Goal: Ask a question

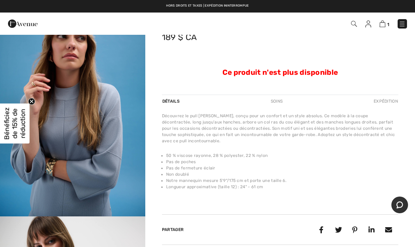
scroll to position [33, 0]
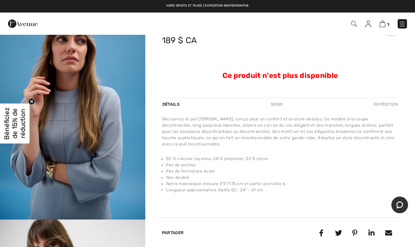
click at [84, 130] on img "1 / 5" at bounding box center [72, 110] width 145 height 218
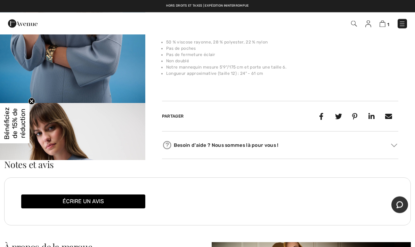
scroll to position [149, 0]
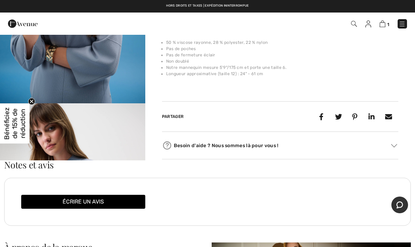
click at [397, 146] on img at bounding box center [394, 145] width 6 height 3
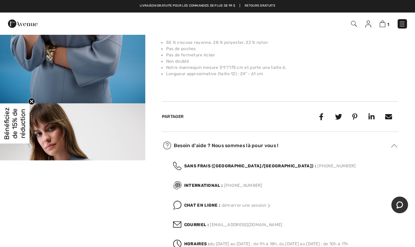
click at [205, 225] on font "Courriel :" at bounding box center [196, 224] width 25 height 5
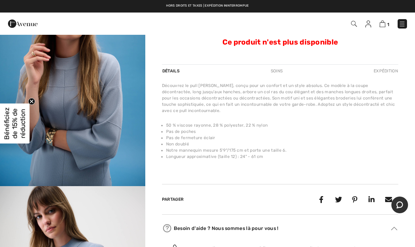
scroll to position [0, 0]
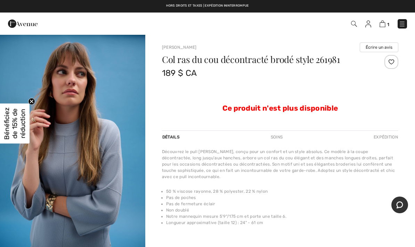
click at [337, 120] on div at bounding box center [280, 122] width 236 height 17
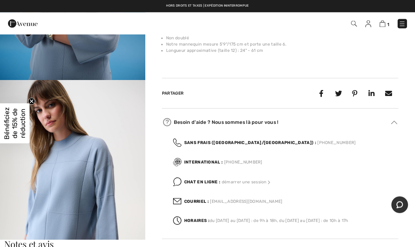
scroll to position [172, 0]
click at [213, 181] on font "Chat en ligne :" at bounding box center [202, 181] width 36 height 5
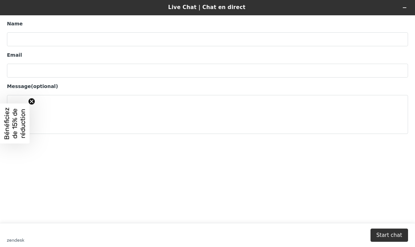
scroll to position [81, 0]
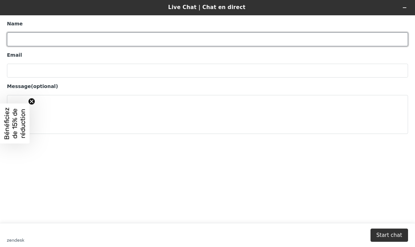
click at [15, 37] on input "Name" at bounding box center [207, 39] width 401 height 14
type input "[PERSON_NAME]"
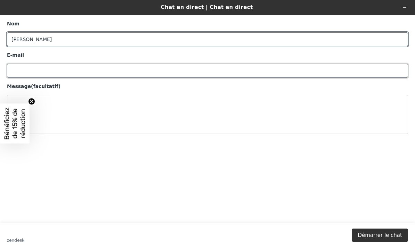
click at [19, 71] on input "E-mail" at bounding box center [207, 71] width 401 height 14
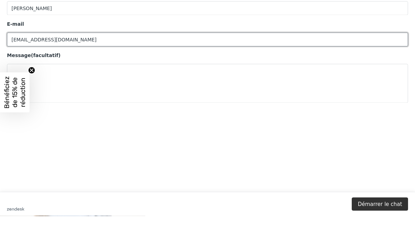
type input "[EMAIL_ADDRESS][DOMAIN_NAME]"
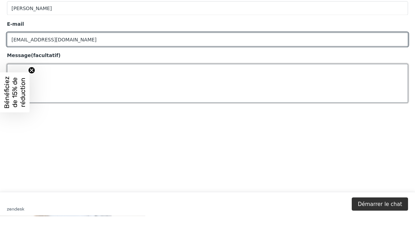
click at [48, 70] on textarea "Message (facultatif)" at bounding box center [207, 83] width 401 height 39
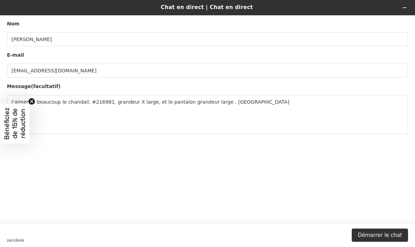
scroll to position [297, 0]
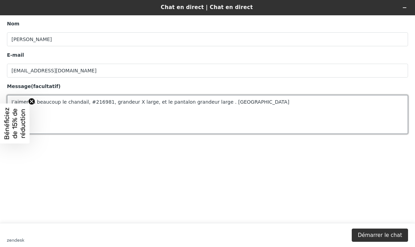
type textarea "J’aimerais beaucoup le chandail, #216981, grandeur X large, et le pantalon gran…"
click at [374, 235] on font "Démarrer le chat" at bounding box center [379, 235] width 44 height 6
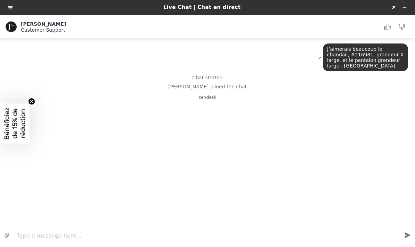
click at [387, 26] on icon "Rate this chat as good" at bounding box center [387, 27] width 6 height 6
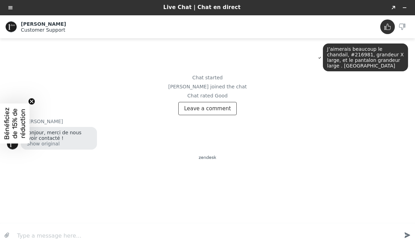
click at [301, 127] on div "Bonjour, merci de nous avoir contacté ! Show original" at bounding box center [214, 139] width 387 height 24
click at [227, 108] on button "Leave a comment" at bounding box center [207, 108] width 59 height 13
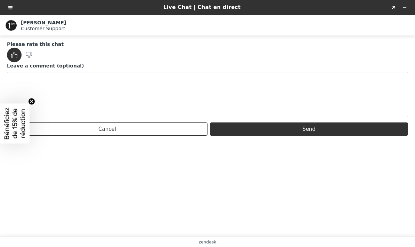
click at [313, 133] on button "Send" at bounding box center [309, 128] width 198 height 13
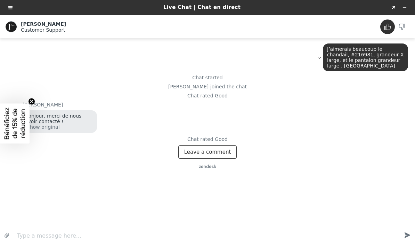
click at [389, 28] on icon "Rate this chat as good" at bounding box center [387, 27] width 6 height 6
click at [211, 93] on div "Chat rated Good" at bounding box center [207, 96] width 401 height 6
click at [204, 155] on button "Rate this chat" at bounding box center [207, 160] width 48 height 13
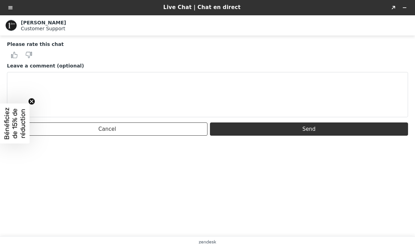
click at [315, 128] on button "Send" at bounding box center [309, 128] width 198 height 13
